Goal: Navigation & Orientation: Find specific page/section

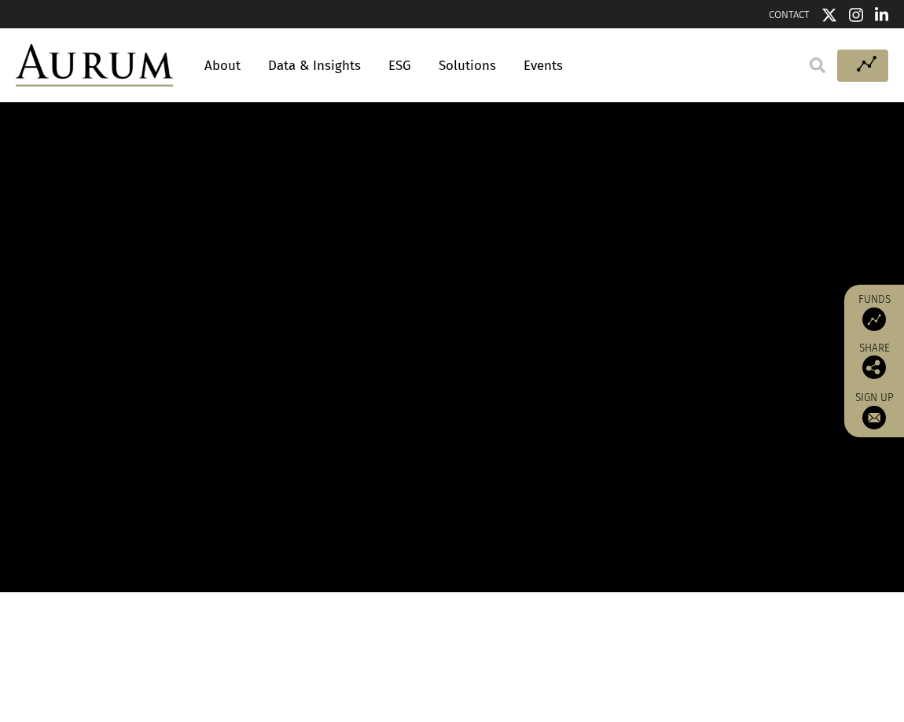
click at [231, 72] on link "About" at bounding box center [223, 65] width 52 height 29
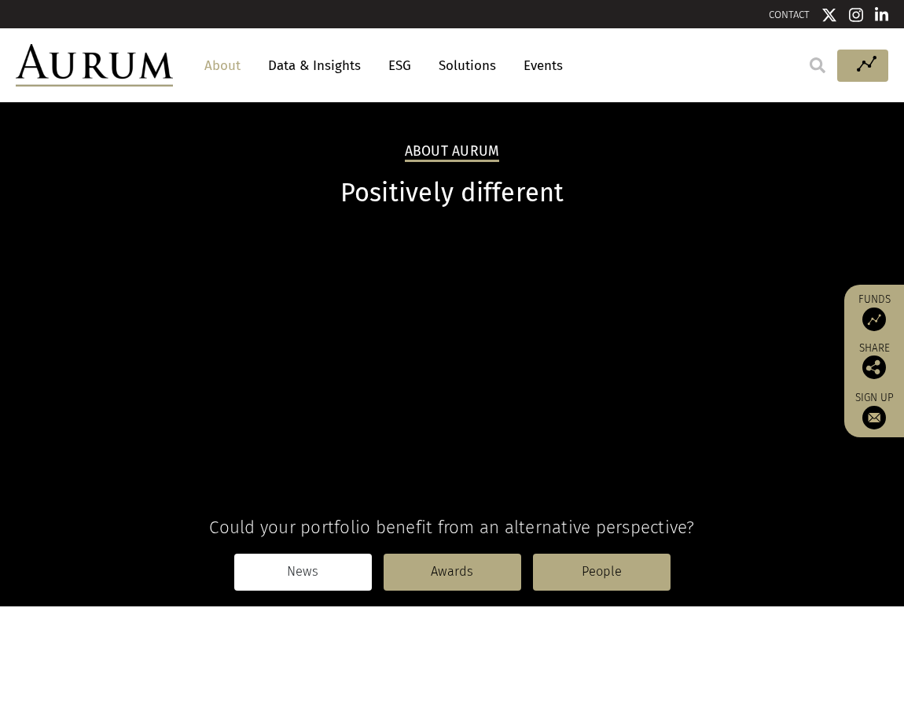
click at [322, 576] on link "News" at bounding box center [303, 571] width 138 height 36
